Goal: Task Accomplishment & Management: Manage account settings

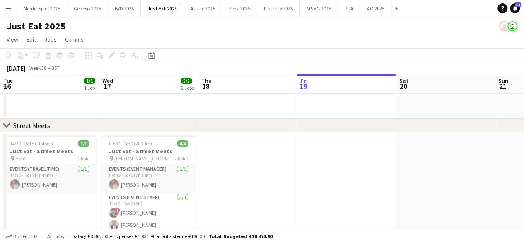
scroll to position [0, 338]
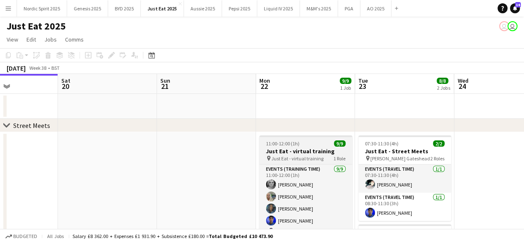
click at [312, 150] on h3 "Just Eat - virtual training" at bounding box center [306, 150] width 93 height 7
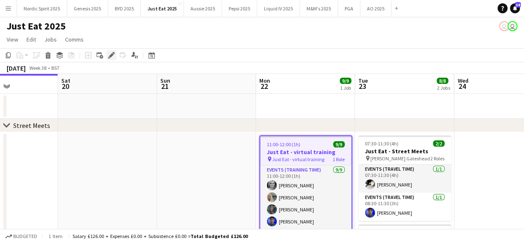
click at [110, 54] on icon "Edit" at bounding box center [111, 55] width 7 height 7
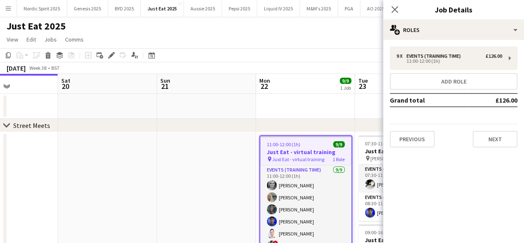
click at [273, 138] on app-job-card "11:00-12:00 (1h) 9/9 Just Eat - virtual training pin Just Eat - virtual trainin…" at bounding box center [306, 196] width 93 height 123
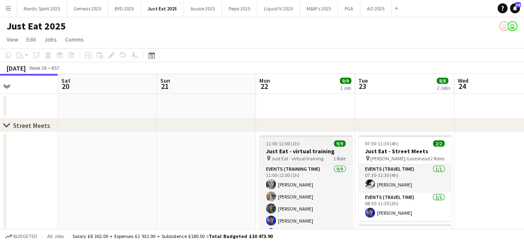
click at [273, 138] on app-job-card "11:00-12:00 (1h) 9/9 Just Eat - virtual training pin Just Eat - virtual trainin…" at bounding box center [306, 196] width 93 height 123
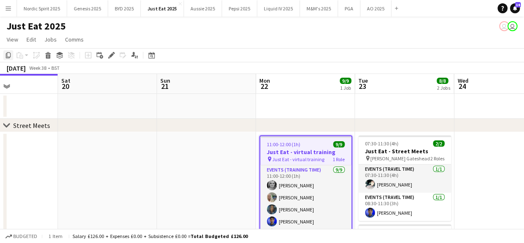
click at [7, 57] on icon "Copy" at bounding box center [8, 55] width 7 height 7
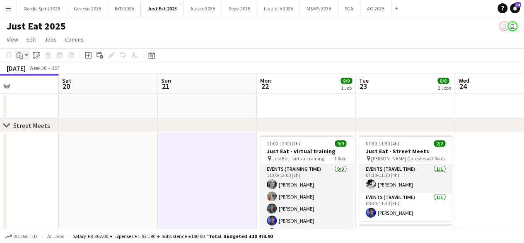
click at [26, 56] on app-action-btn "Paste" at bounding box center [22, 55] width 15 height 10
click at [35, 83] on link "Paste with crew Ctrl+Shift+V" at bounding box center [61, 84] width 78 height 7
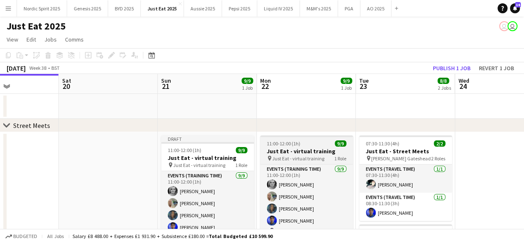
click at [309, 141] on div "11:00-12:00 (1h) 9/9" at bounding box center [306, 143] width 93 height 6
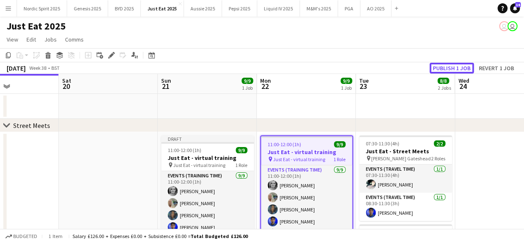
click at [461, 67] on button "Publish 1 job" at bounding box center [452, 68] width 44 height 11
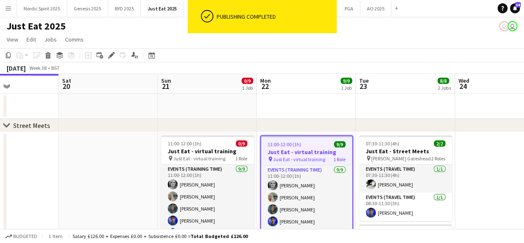
click at [287, 138] on app-job-card "11:00-12:00 (1h) 9/9 Just Eat - virtual training pin Just Eat - virtual trainin…" at bounding box center [306, 196] width 93 height 123
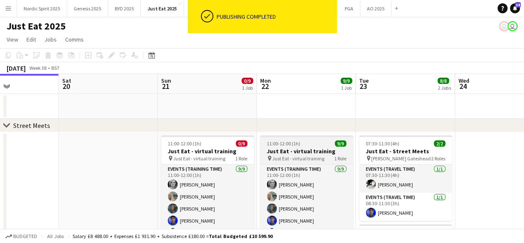
click at [277, 137] on app-job-card "11:00-12:00 (1h) 9/9 Just Eat - virtual training pin Just Eat - virtual trainin…" at bounding box center [306, 196] width 93 height 123
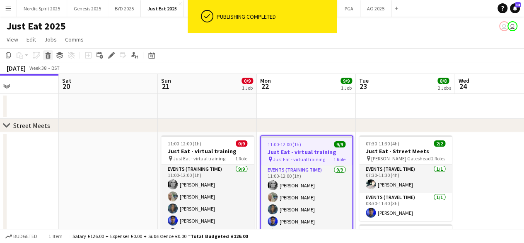
click at [46, 56] on icon at bounding box center [48, 56] width 5 height 4
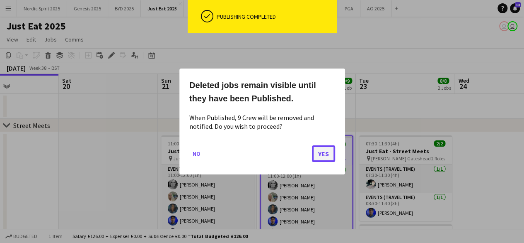
click at [316, 153] on button "Yes" at bounding box center [323, 153] width 23 height 17
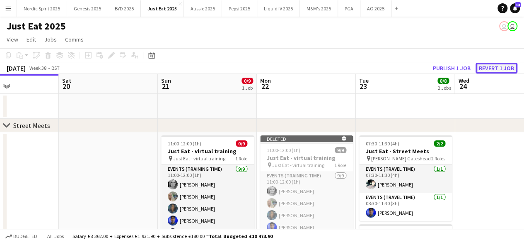
click at [488, 69] on button "Revert 1 job" at bounding box center [497, 68] width 42 height 11
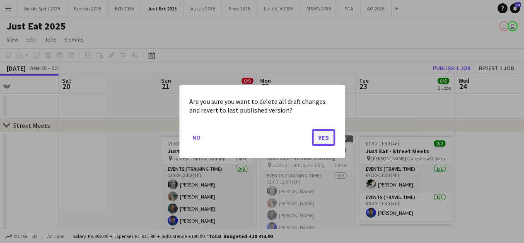
click at [314, 141] on button "Yes" at bounding box center [323, 137] width 23 height 17
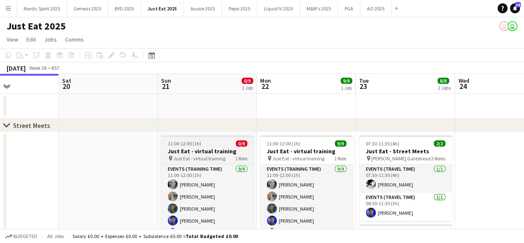
click at [219, 143] on div "11:00-12:00 (1h) 0/9" at bounding box center [207, 143] width 93 height 6
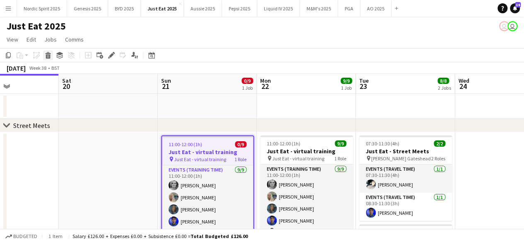
click at [48, 56] on icon at bounding box center [48, 56] width 5 height 4
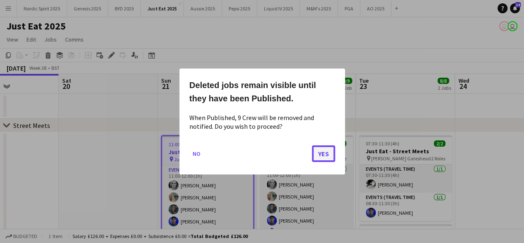
click at [328, 153] on button "Yes" at bounding box center [323, 153] width 23 height 17
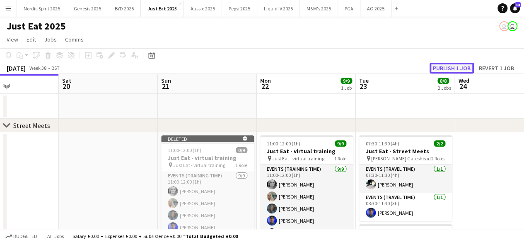
click at [442, 68] on button "Publish 1 job" at bounding box center [452, 68] width 44 height 11
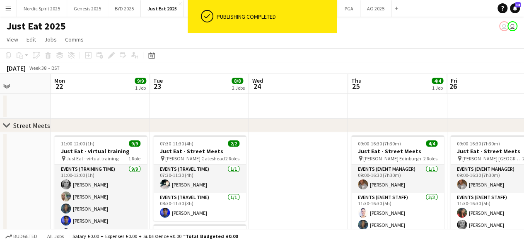
drag, startPoint x: 471, startPoint y: 170, endPoint x: 265, endPoint y: 208, distance: 209.5
click at [265, 208] on app-calendar-viewport "Thu 18 Fri 19 Sat 20 Sun 21 Mon 22 9/9 1 Job Tue 23 8/8 2 Jobs Wed 24 Thu 25 4/…" at bounding box center [262, 223] width 524 height 298
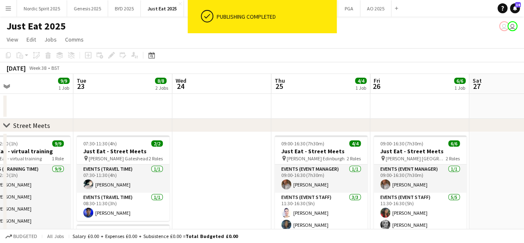
drag, startPoint x: 303, startPoint y: 198, endPoint x: 219, endPoint y: 216, distance: 86.5
click at [219, 216] on app-calendar-viewport "Sat 20 Sun 21 Mon 22 9/9 1 Job Tue 23 8/8 2 Jobs Wed 24 Thu 25 4/4 1 Job Fri 26…" at bounding box center [262, 223] width 524 height 298
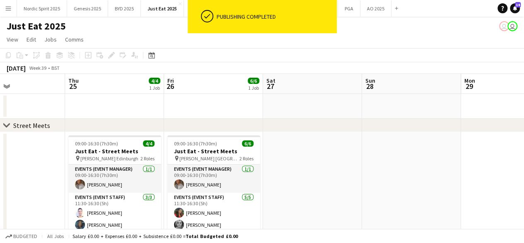
drag, startPoint x: 414, startPoint y: 160, endPoint x: 80, endPoint y: 187, distance: 334.5
click at [80, 187] on app-calendar-viewport "Mon 22 9/9 1 Job Tue 23 8/8 2 Jobs Wed 24 Thu 25 4/4 1 Job Fri 26 6/6 1 Job Sat…" at bounding box center [262, 223] width 524 height 298
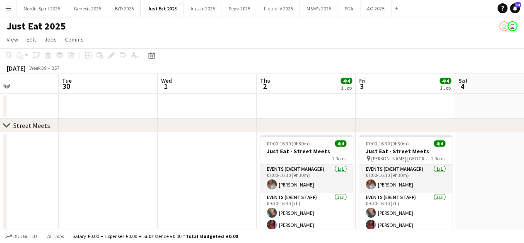
scroll to position [0, 355]
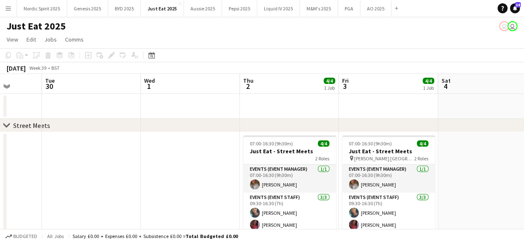
drag, startPoint x: 417, startPoint y: 160, endPoint x: 111, endPoint y: 183, distance: 307.2
click at [111, 182] on app-calendar-viewport "Fri 26 6/6 1 Job Sat 27 Sun 28 Mon 29 Tue 30 Wed 1 Thu 2 4/4 1 Job Fri 3 4/4 1 …" at bounding box center [262, 223] width 524 height 298
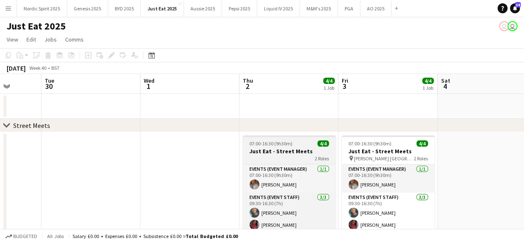
click at [309, 137] on app-job-card "07:00-16:30 (9h30m) 4/4 Just Eat - Street Meets 2 Roles Events (Event Manager) …" at bounding box center [289, 189] width 93 height 109
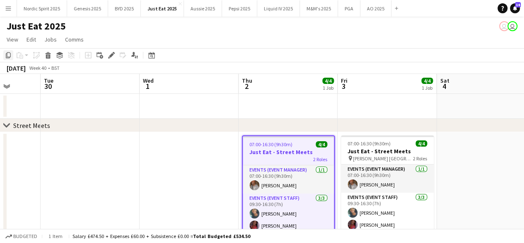
click at [7, 57] on icon at bounding box center [8, 55] width 5 height 6
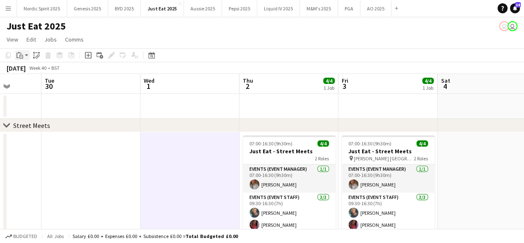
click at [23, 56] on div "Paste" at bounding box center [20, 55] width 10 height 10
click at [34, 85] on link "Paste with crew Ctrl+Shift+V" at bounding box center [61, 84] width 78 height 7
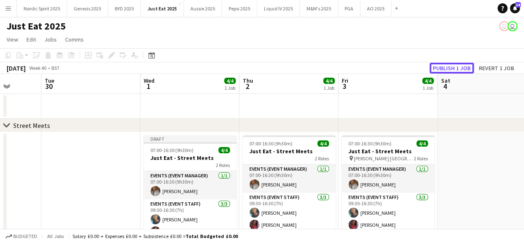
click at [449, 67] on button "Publish 1 job" at bounding box center [452, 68] width 44 height 11
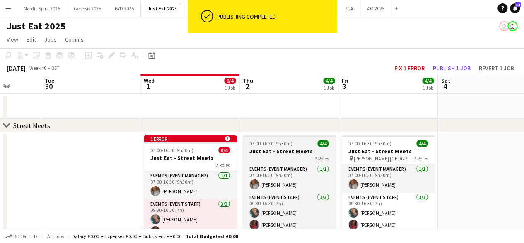
click at [300, 144] on div "07:00-16:30 (9h30m) 4/4" at bounding box center [289, 143] width 93 height 6
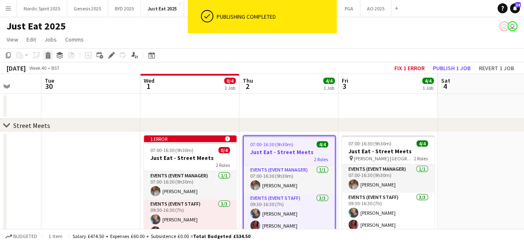
click at [49, 54] on icon at bounding box center [48, 56] width 5 height 4
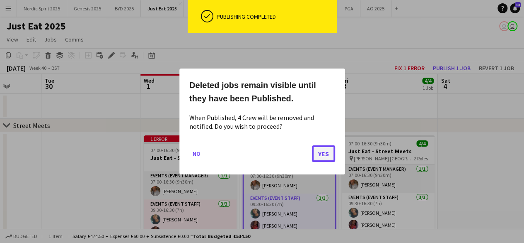
click at [321, 154] on button "Yes" at bounding box center [323, 153] width 23 height 17
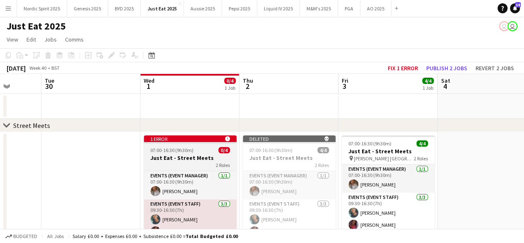
click at [206, 144] on app-job-card "1 error alert-circle 07:00-16:30 (9h30m) 0/4 Just Eat - Street Meets 2 Roles Ev…" at bounding box center [190, 193] width 93 height 116
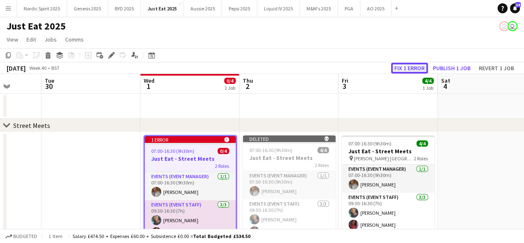
click at [396, 68] on button "Fix 1 error" at bounding box center [409, 68] width 37 height 11
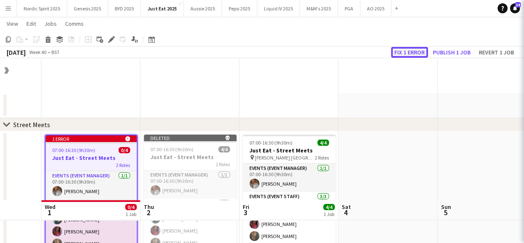
scroll to position [0, 285]
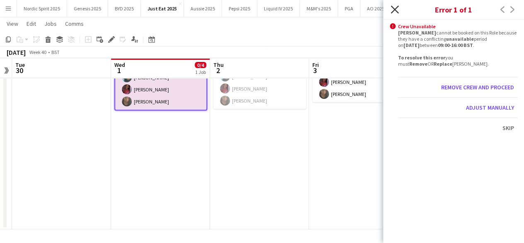
click at [394, 10] on icon "Close pop-in" at bounding box center [395, 9] width 8 height 8
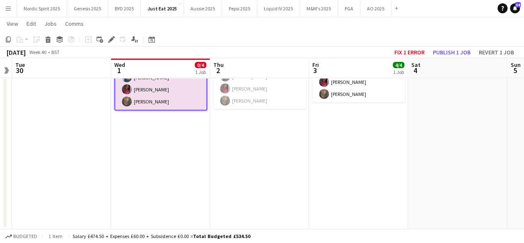
click at [354, 145] on app-date-cell "07:00-16:30 (9h30m) 4/4 Just Eat - Street Meets pin [PERSON_NAME] London 2 Role…" at bounding box center [358, 109] width 99 height 240
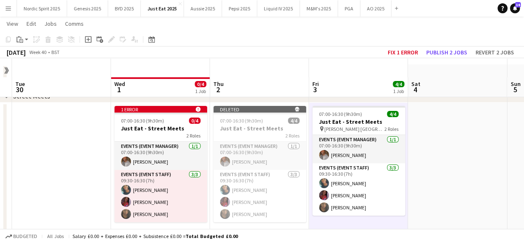
scroll to position [16, 0]
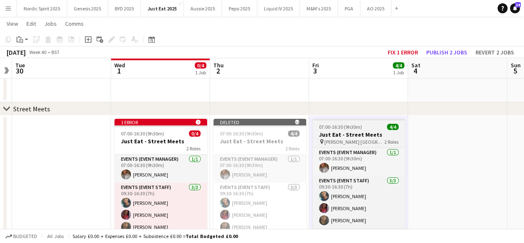
click at [366, 122] on app-job-card "07:00-16:30 (9h30m) 4/4 Just Eat - Street Meets pin [PERSON_NAME] London 2 Role…" at bounding box center [359, 173] width 93 height 109
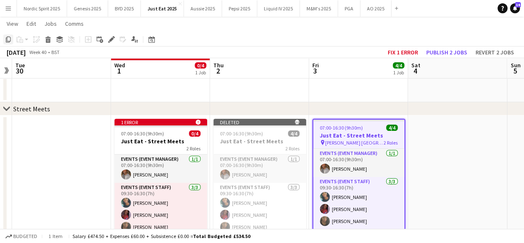
click at [8, 41] on div "Copy" at bounding box center [8, 39] width 10 height 10
click at [8, 41] on icon at bounding box center [8, 39] width 5 height 6
click at [445, 53] on button "Publish 2 jobs" at bounding box center [447, 52] width 48 height 11
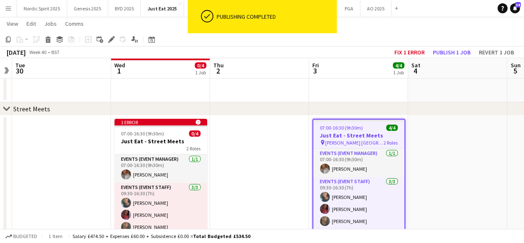
click at [268, 147] on app-date-cell at bounding box center [259, 235] width 99 height 240
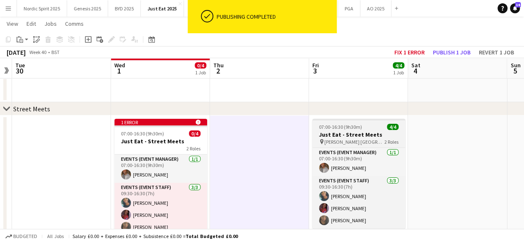
click at [324, 130] on app-job-card "07:00-16:30 (9h30m) 4/4 Just Eat - Street Meets pin [PERSON_NAME] London 2 Role…" at bounding box center [359, 173] width 93 height 109
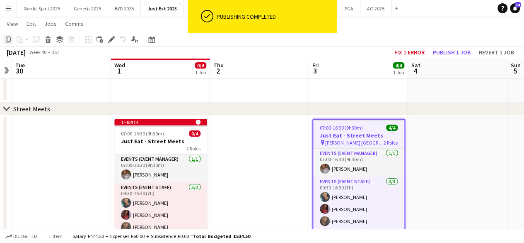
click at [6, 40] on icon at bounding box center [8, 39] width 5 height 6
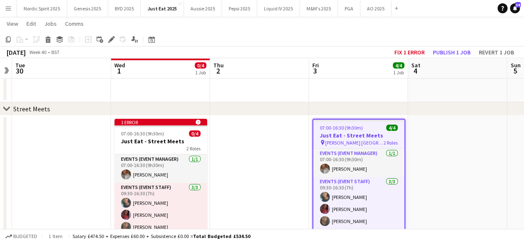
click at [240, 142] on app-date-cell at bounding box center [259, 235] width 99 height 240
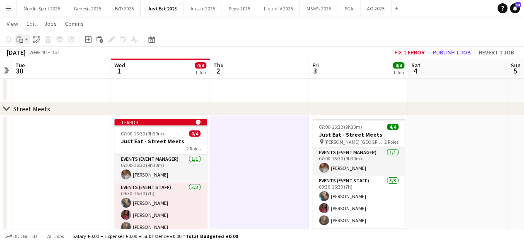
click at [27, 41] on app-action-btn "Paste" at bounding box center [22, 39] width 15 height 10
click at [32, 54] on link "Paste Ctrl+V" at bounding box center [61, 54] width 78 height 7
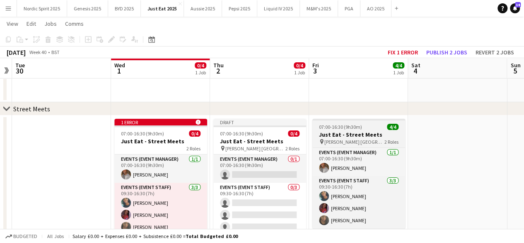
click at [321, 126] on span "07:00-16:30 (9h30m)" at bounding box center [340, 127] width 43 height 6
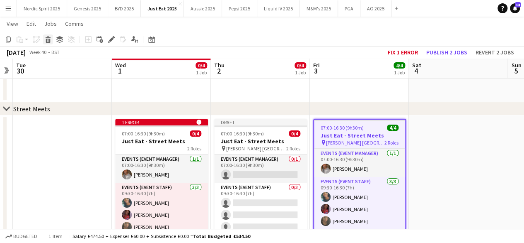
click at [49, 39] on icon "Delete" at bounding box center [48, 39] width 7 height 7
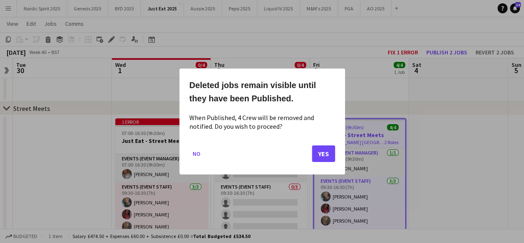
click at [159, 97] on div at bounding box center [262, 121] width 524 height 243
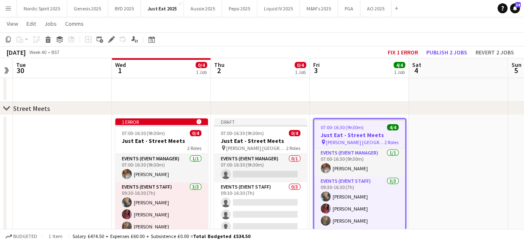
scroll to position [16, 0]
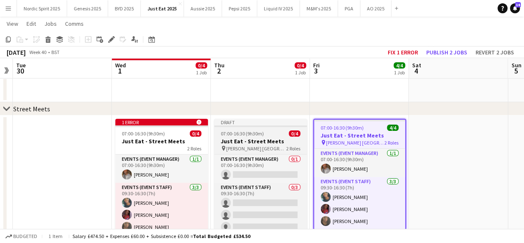
click at [242, 124] on div "Draft" at bounding box center [260, 122] width 93 height 7
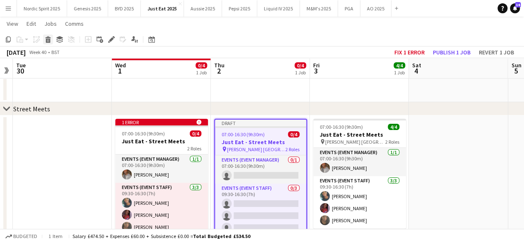
click at [46, 41] on icon at bounding box center [48, 41] width 5 height 4
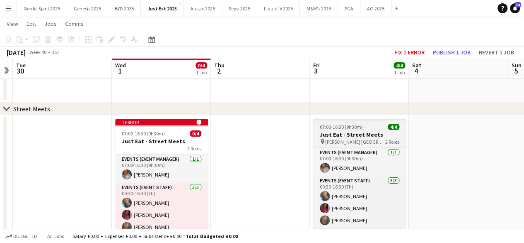
click at [350, 126] on span "07:00-16:30 (9h30m)" at bounding box center [341, 127] width 43 height 6
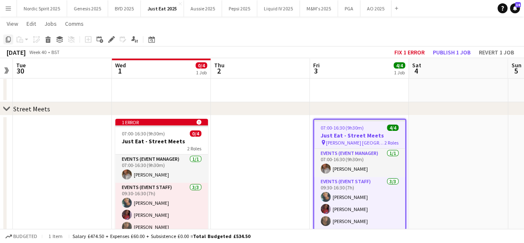
click at [10, 42] on icon "Copy" at bounding box center [8, 39] width 7 height 7
click at [271, 163] on app-date-cell at bounding box center [260, 235] width 99 height 240
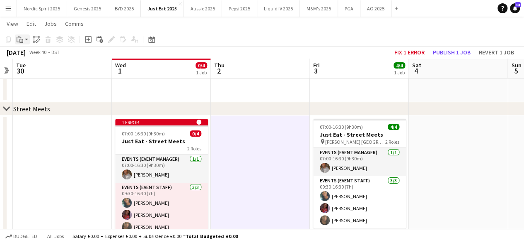
click at [27, 39] on app-action-btn "Paste" at bounding box center [22, 39] width 15 height 10
click at [43, 70] on link "Paste with crew Ctrl+Shift+V" at bounding box center [61, 69] width 78 height 7
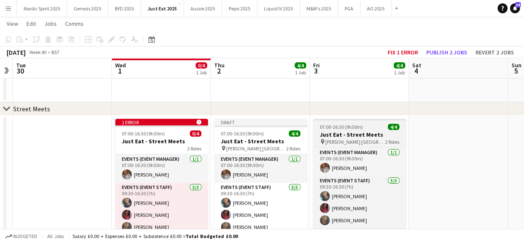
click at [337, 131] on h3 "Just Eat - Street Meets" at bounding box center [359, 134] width 93 height 7
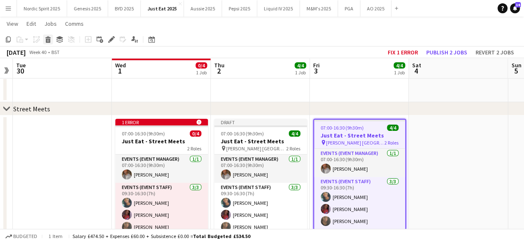
click at [51, 37] on div "Delete" at bounding box center [48, 39] width 10 height 10
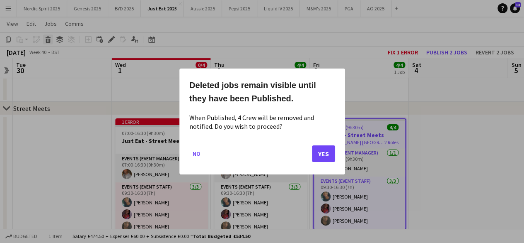
scroll to position [0, 0]
click at [323, 147] on button "Yes" at bounding box center [323, 153] width 23 height 17
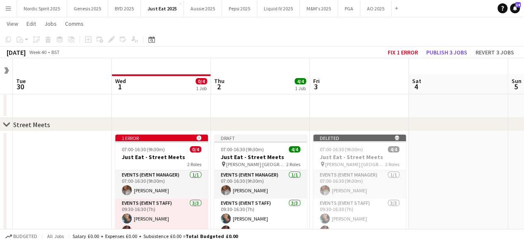
scroll to position [16, 0]
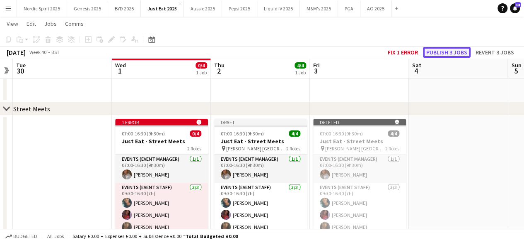
click at [443, 53] on button "Publish 3 jobs" at bounding box center [447, 52] width 48 height 11
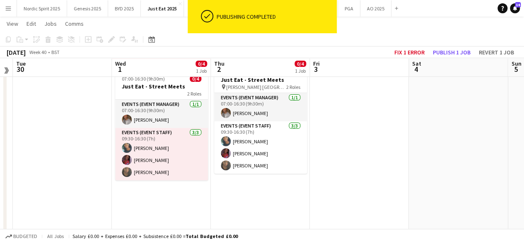
scroll to position [72, 0]
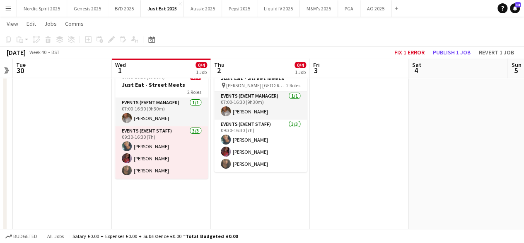
click at [279, 77] on app-board-header-date "Thu 2 0/4 1 Job" at bounding box center [260, 68] width 99 height 20
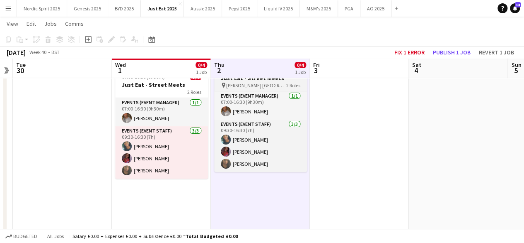
click at [279, 79] on h3 "Just Eat - Street Meets" at bounding box center [260, 77] width 93 height 7
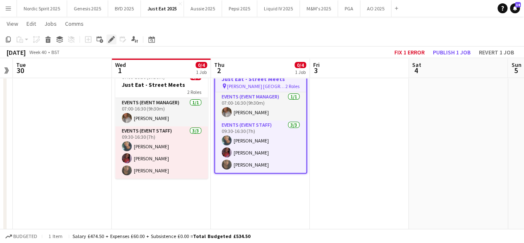
click at [109, 39] on icon "Edit" at bounding box center [111, 39] width 7 height 7
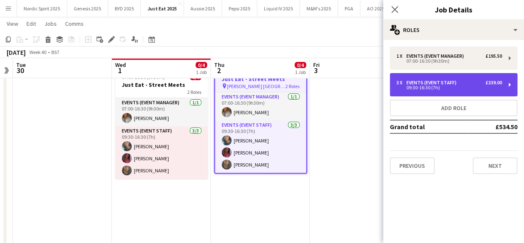
click at [433, 83] on div "Events (Event Staff)" at bounding box center [433, 83] width 53 height 6
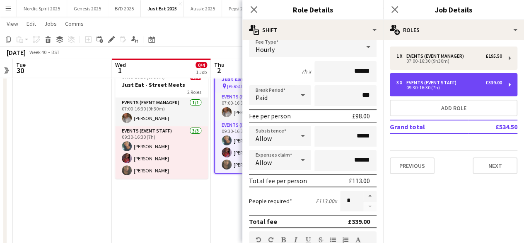
scroll to position [86, 0]
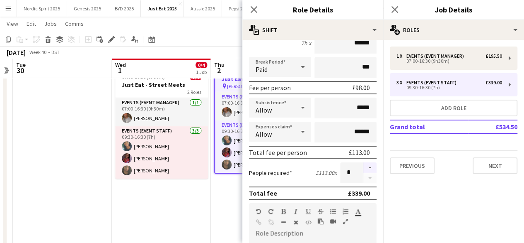
click at [364, 168] on button "button" at bounding box center [370, 167] width 13 height 11
type input "*"
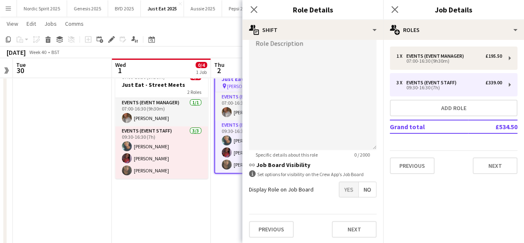
scroll to position [276, 0]
click at [356, 231] on button "Next" at bounding box center [354, 228] width 45 height 17
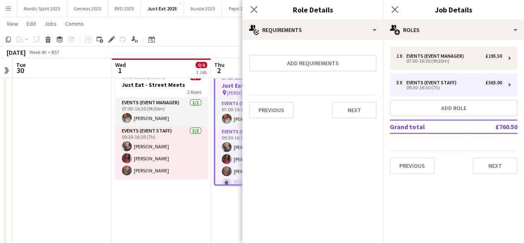
scroll to position [0, 0]
click at [346, 112] on button "Next" at bounding box center [354, 110] width 45 height 17
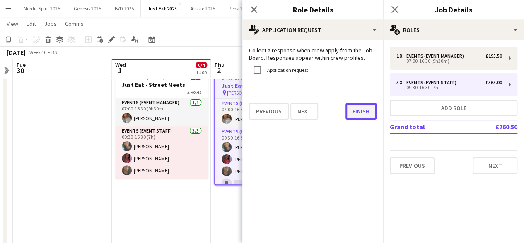
click at [349, 113] on button "Finish" at bounding box center [361, 111] width 31 height 17
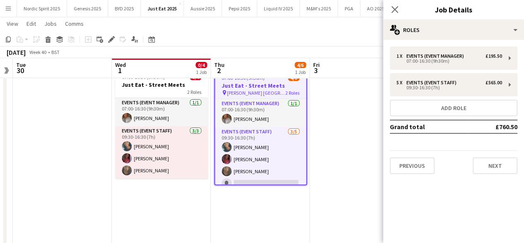
click at [258, 209] on app-date-cell "Updated 07:00-16:30 (9h30m) 4/6 Just Eat - Street Meets pin [PERSON_NAME] Londo…" at bounding box center [260, 179] width 99 height 240
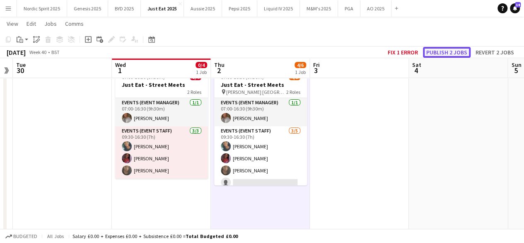
click at [438, 49] on button "Publish 2 jobs" at bounding box center [447, 52] width 48 height 11
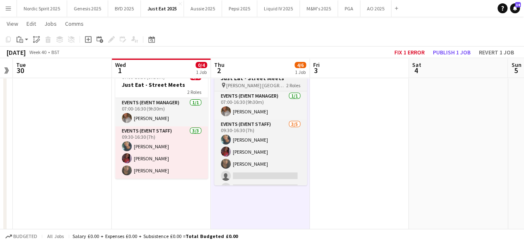
scroll to position [10, 0]
